Goal: Information Seeking & Learning: Learn about a topic

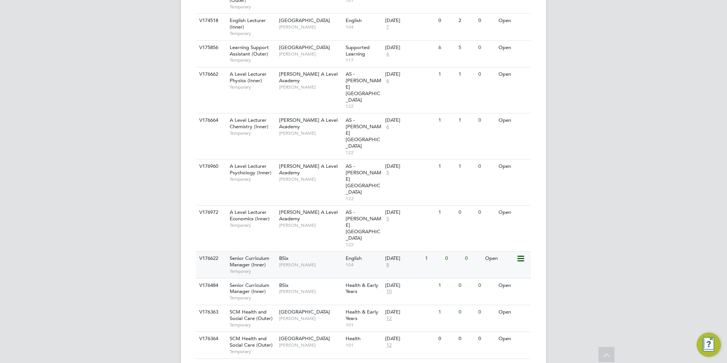
scroll to position [268, 0]
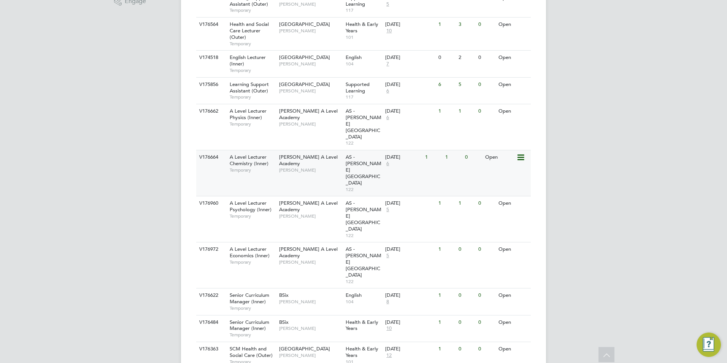
click at [244, 154] on span "A Level Lecturer Chemistry (Inner)" at bounding box center [249, 160] width 39 height 13
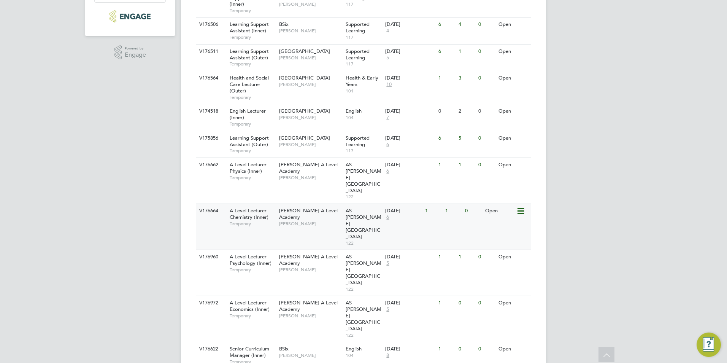
scroll to position [228, 0]
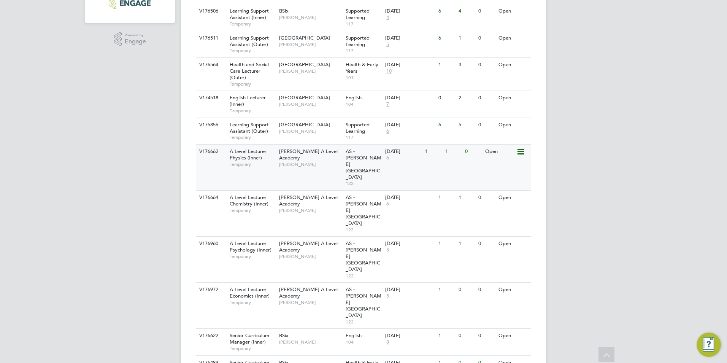
click at [246, 150] on span "A Level Lecturer Physics (Inner)" at bounding box center [248, 154] width 37 height 13
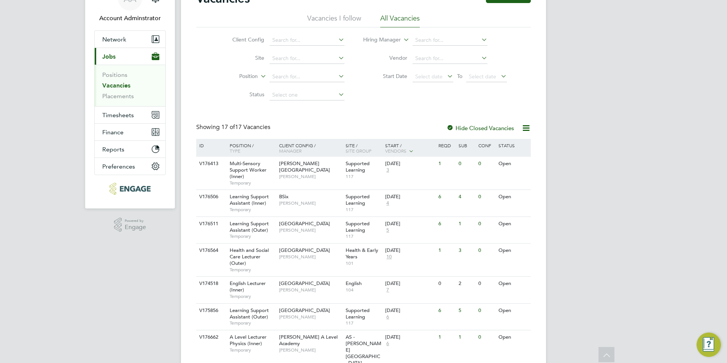
scroll to position [0, 0]
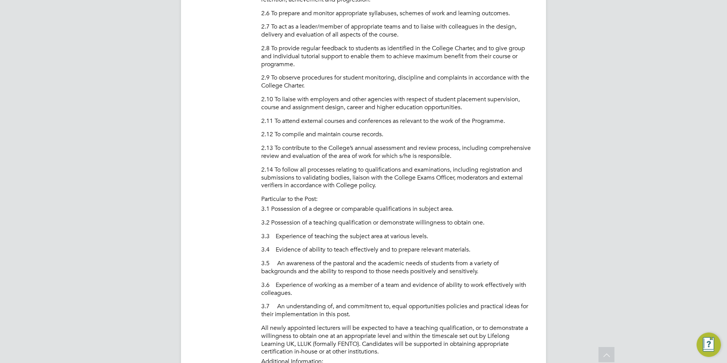
scroll to position [571, 0]
